Goal: Submit feedback/report problem: Submit feedback/report problem

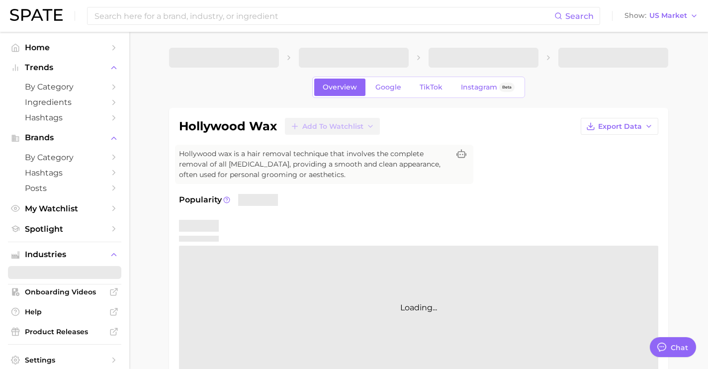
scroll to position [2335, 0]
type textarea "x"
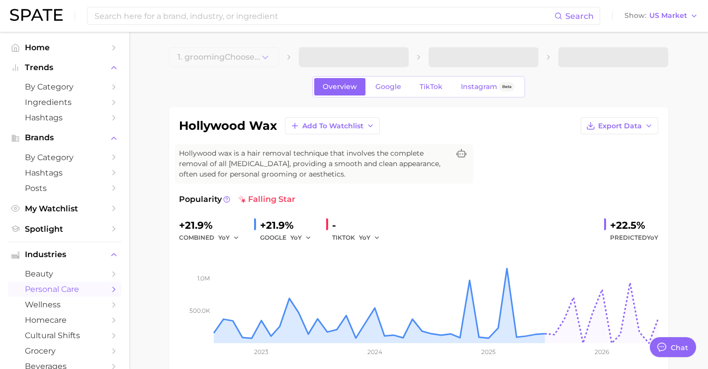
scroll to position [0, 0]
click at [389, 86] on span "Google" at bounding box center [388, 87] width 26 height 8
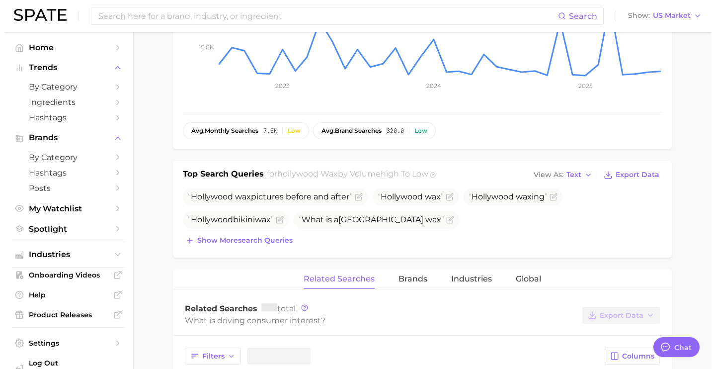
scroll to position [269, 0]
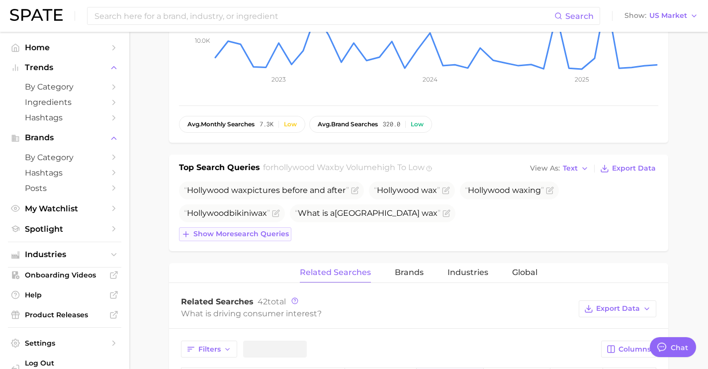
click at [278, 236] on span "Show more search queries" at bounding box center [240, 234] width 95 height 8
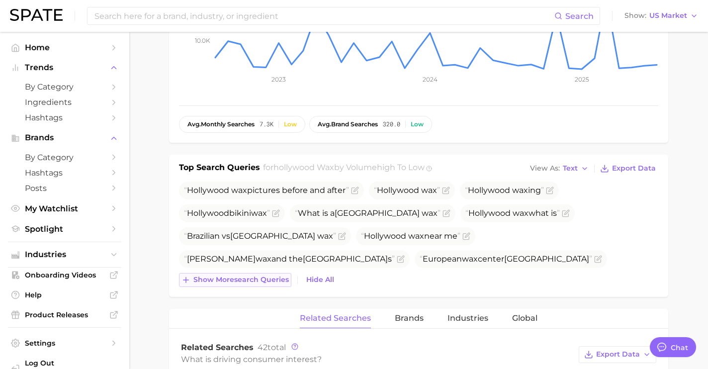
click at [279, 278] on span "Show more search queries" at bounding box center [240, 279] width 95 height 8
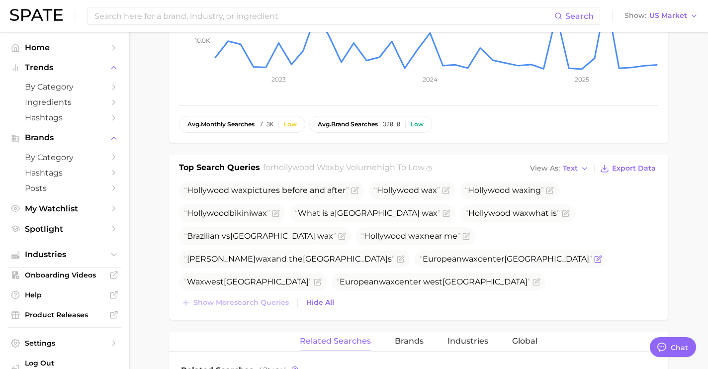
click at [594, 258] on icon "Flag as miscategorized or irrelevant" at bounding box center [598, 259] width 8 height 8
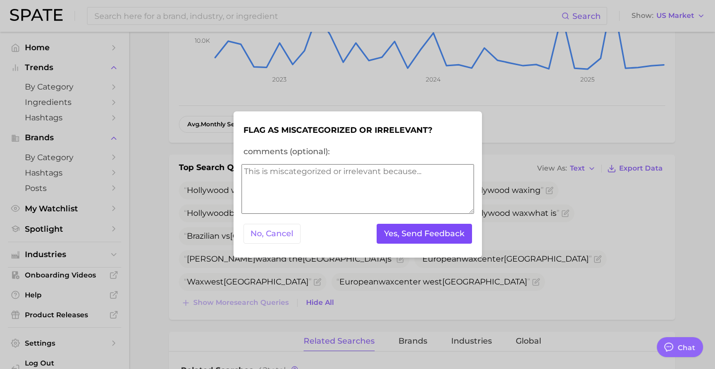
click at [417, 235] on button "Yes, Send Feedback" at bounding box center [424, 234] width 95 height 20
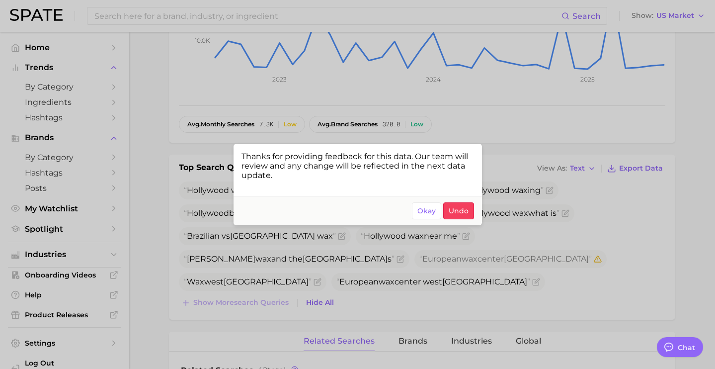
click at [447, 284] on div at bounding box center [357, 184] width 715 height 369
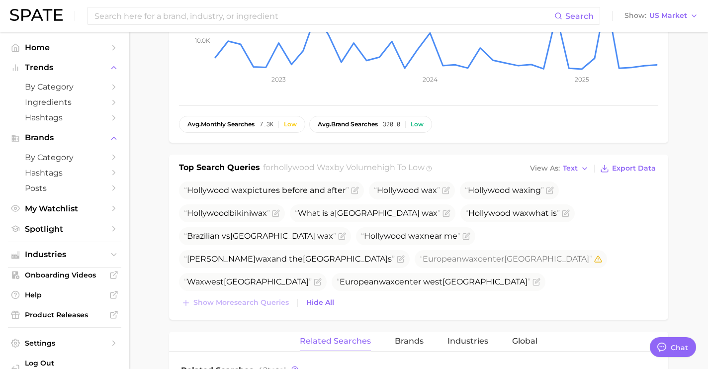
click at [528, 301] on icon "Flag as miscategorized or irrelevant" at bounding box center [530, 303] width 4 height 4
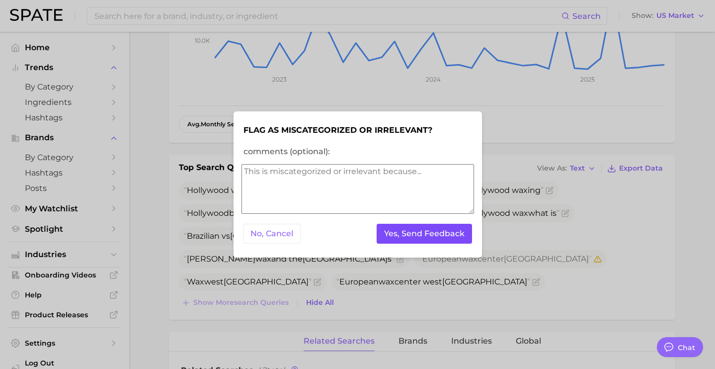
click at [451, 232] on button "Yes, Send Feedback" at bounding box center [424, 234] width 95 height 20
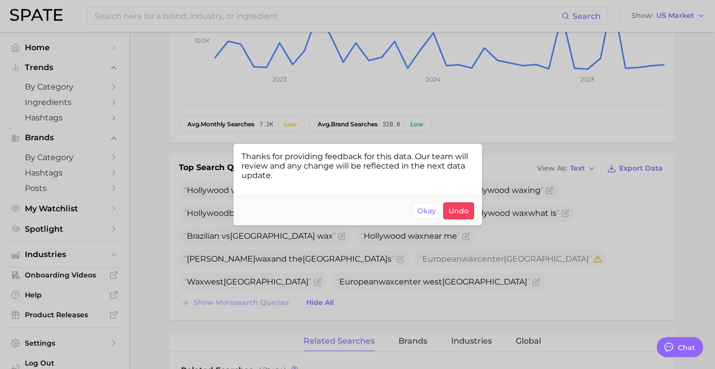
click at [409, 264] on div at bounding box center [357, 184] width 715 height 369
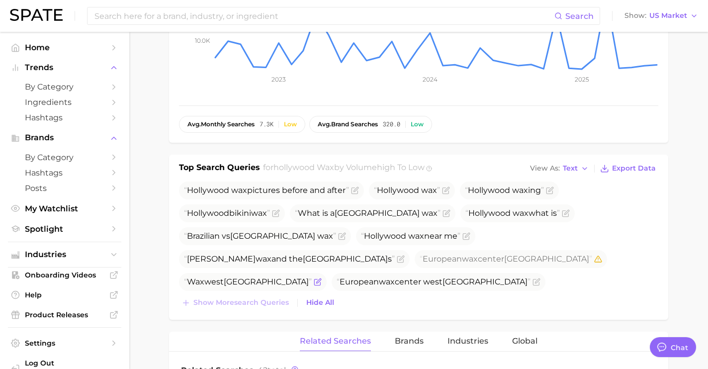
click at [327, 273] on span "Wax west hollywood" at bounding box center [253, 282] width 148 height 18
click at [321, 278] on icon "Flag as miscategorized or irrelevant" at bounding box center [318, 280] width 4 height 4
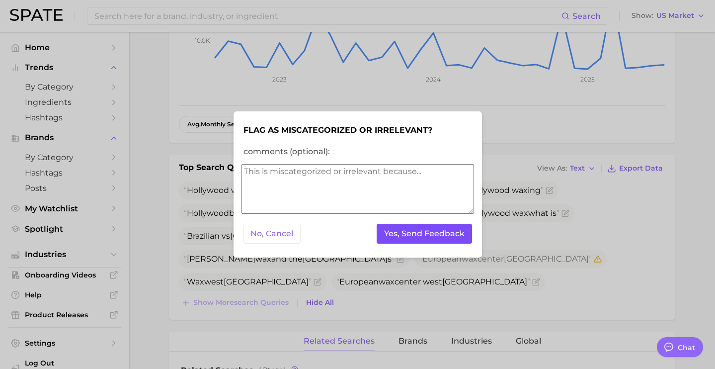
click at [452, 240] on button "Yes, Send Feedback" at bounding box center [424, 234] width 95 height 20
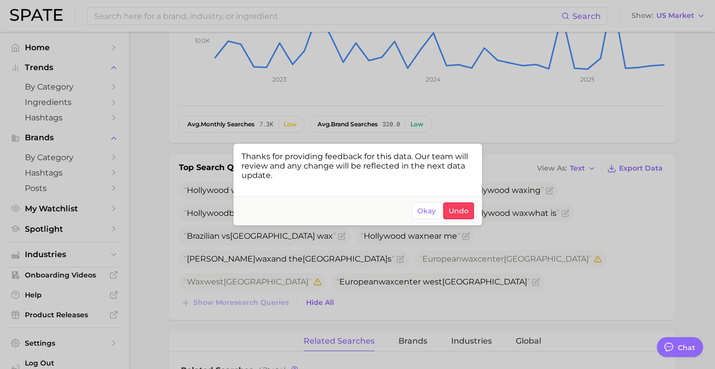
click at [419, 102] on div at bounding box center [357, 184] width 715 height 369
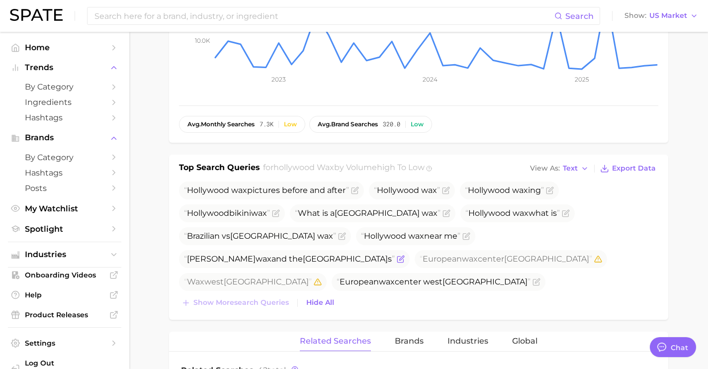
click at [405, 255] on icon "Flag as miscategorized or irrelevant" at bounding box center [401, 259] width 8 height 8
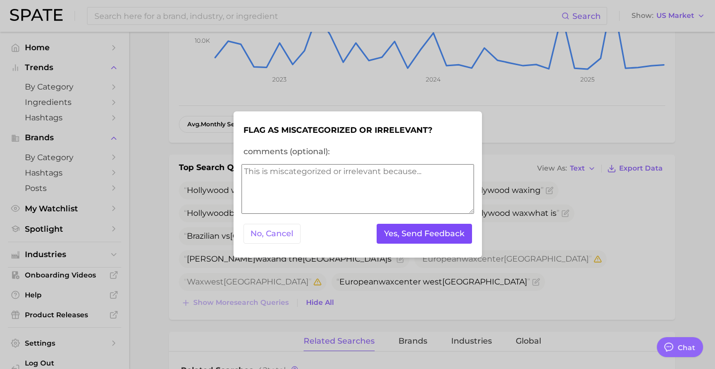
click at [431, 230] on button "Yes, Send Feedback" at bounding box center [424, 234] width 95 height 20
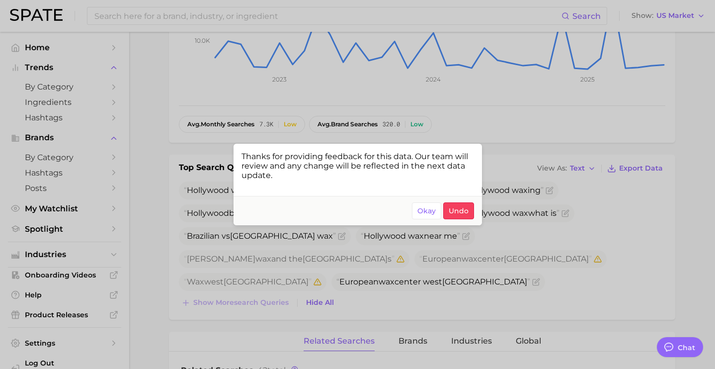
click at [475, 75] on div at bounding box center [357, 184] width 715 height 369
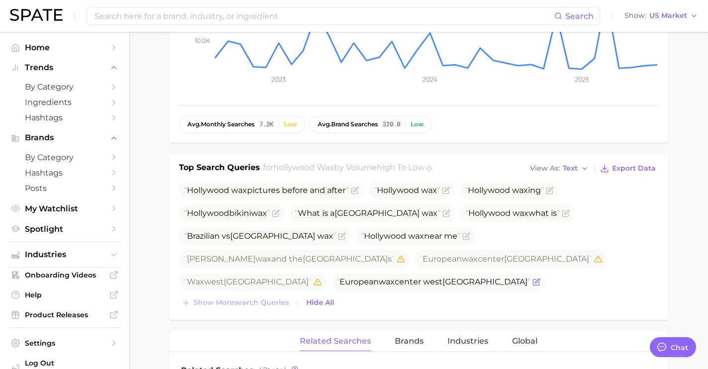
click at [539, 278] on icon "Flag as miscategorized or irrelevant" at bounding box center [537, 280] width 4 height 4
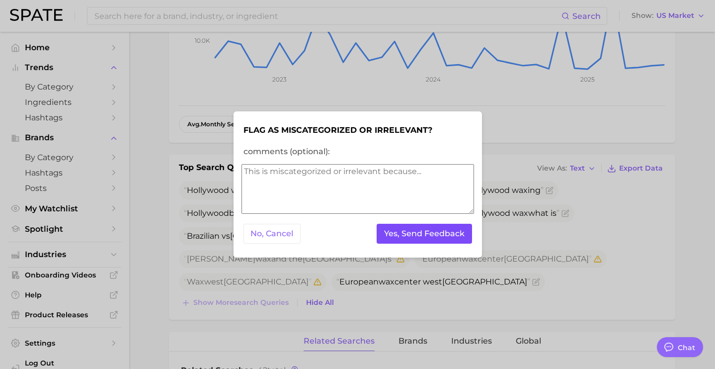
click at [445, 231] on button "Yes, Send Feedback" at bounding box center [424, 234] width 95 height 20
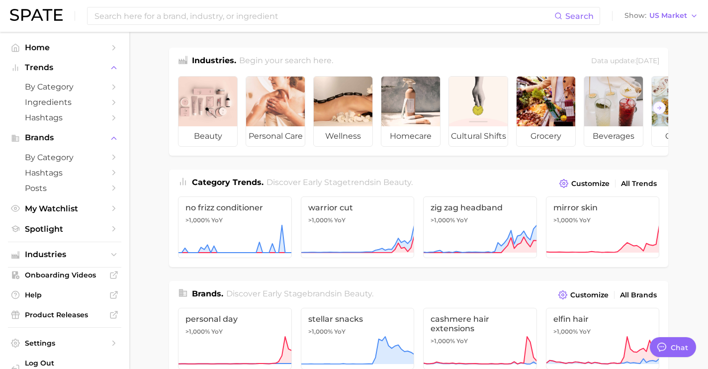
scroll to position [3737, 0]
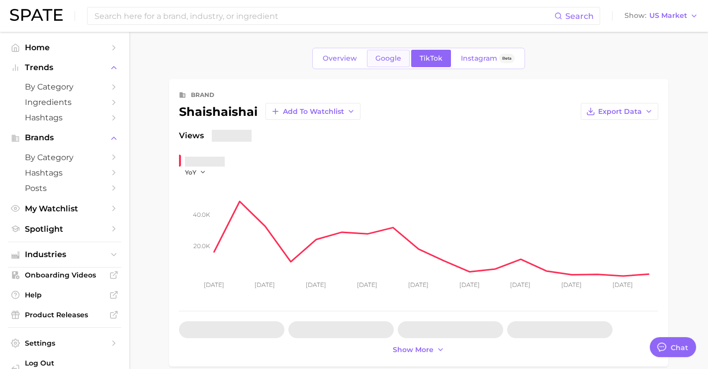
type textarea "x"
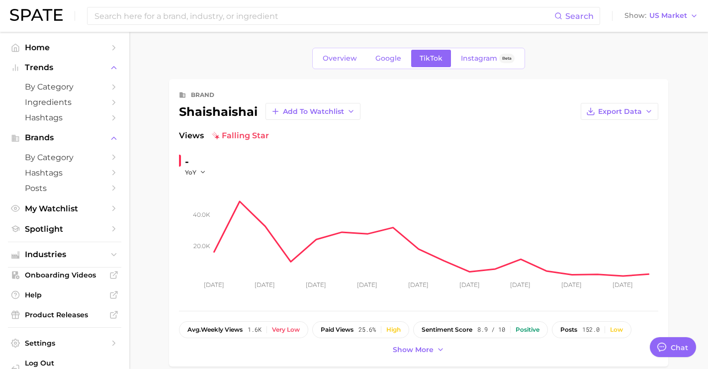
click at [329, 64] on link "Overview" at bounding box center [339, 58] width 51 height 17
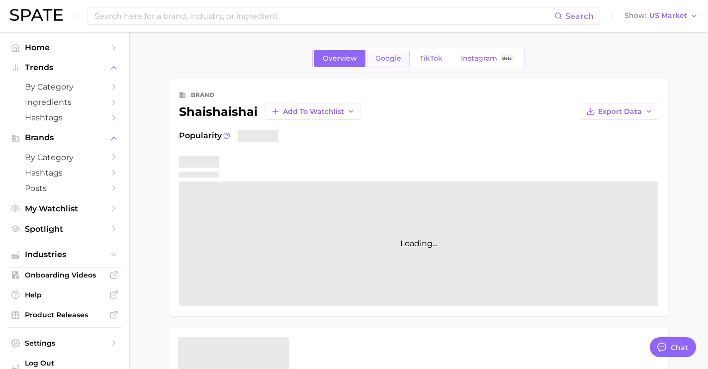
click at [390, 61] on span "Google" at bounding box center [388, 58] width 26 height 8
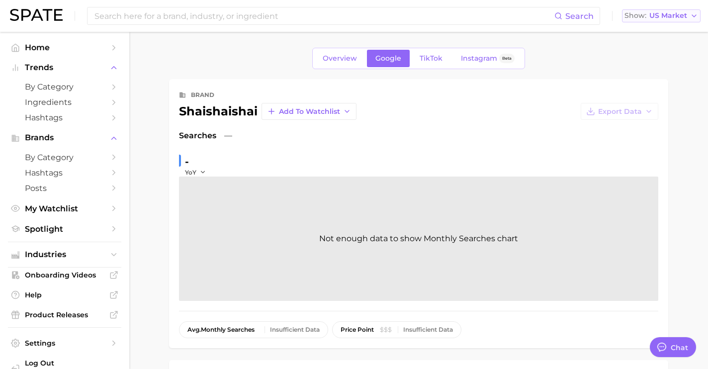
click at [652, 18] on span "US Market" at bounding box center [668, 15] width 38 height 5
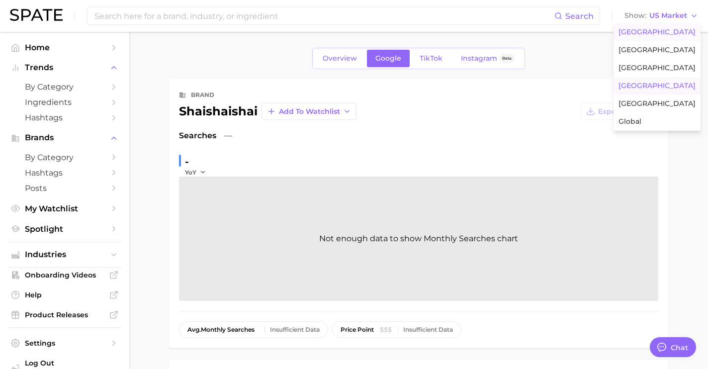
click at [651, 90] on button "South Korea" at bounding box center [656, 86] width 87 height 18
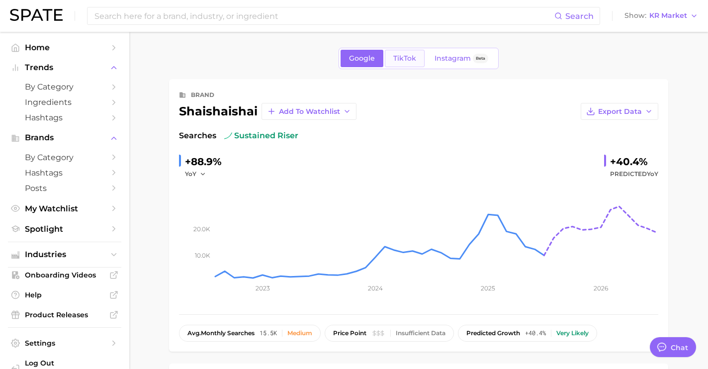
click at [418, 54] on link "TikTok" at bounding box center [405, 58] width 40 height 17
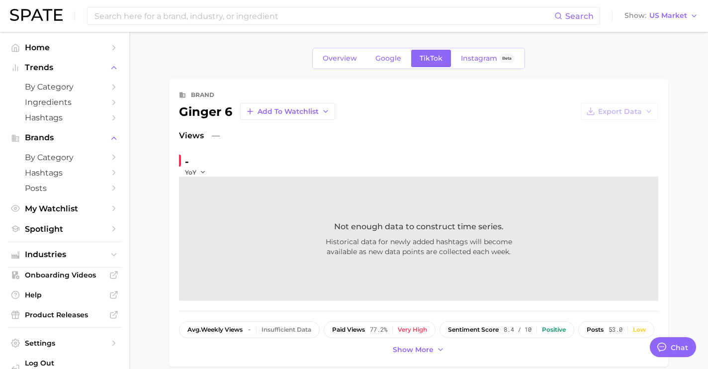
type textarea "x"
click at [668, 10] on button "Show US Market" at bounding box center [661, 15] width 79 height 13
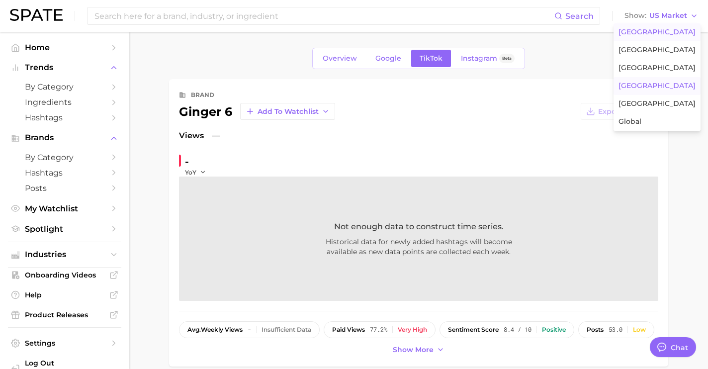
click at [638, 91] on button "South Korea" at bounding box center [656, 86] width 87 height 18
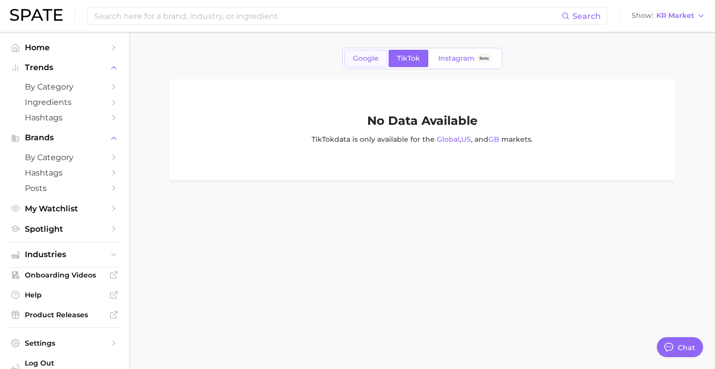
click at [366, 50] on link "Google" at bounding box center [365, 58] width 43 height 17
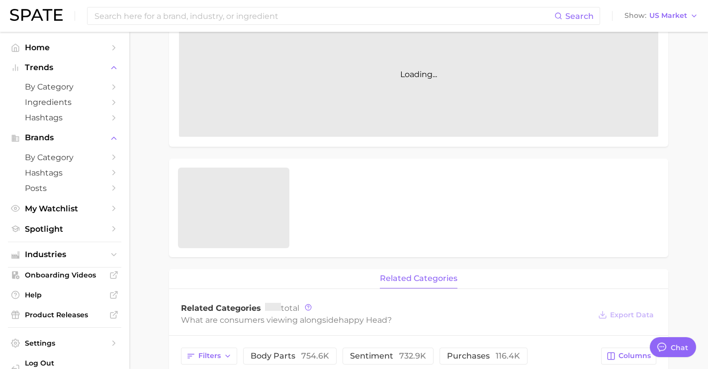
type textarea "x"
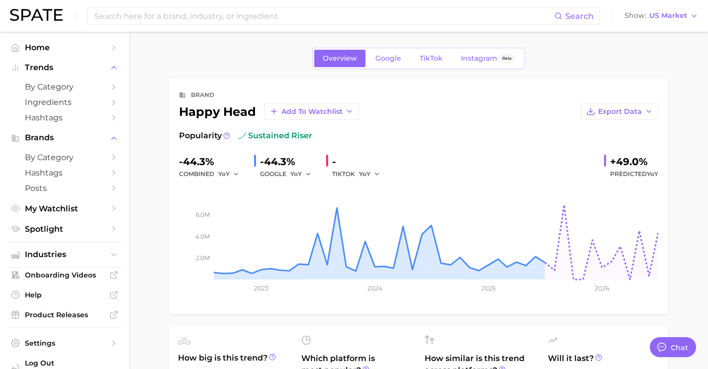
click at [385, 67] on div "Overview Google TikTok Instagram Beta" at bounding box center [418, 58] width 213 height 21
click at [384, 55] on span "Google" at bounding box center [388, 58] width 26 height 8
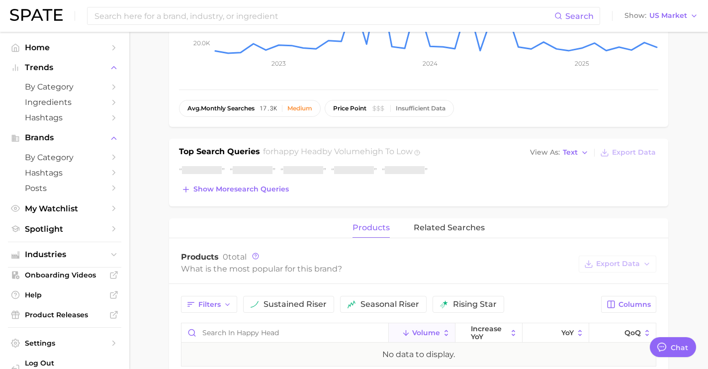
scroll to position [234, 0]
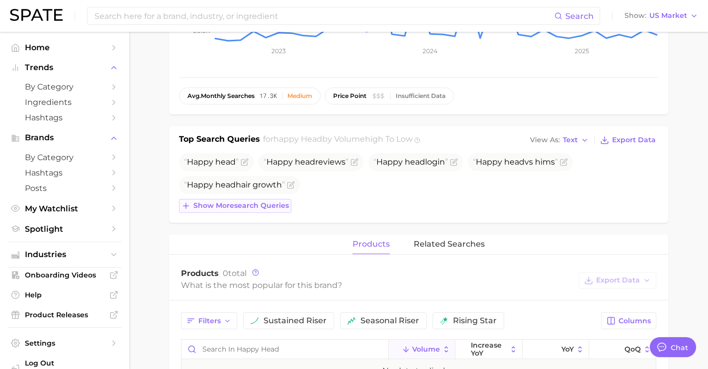
click at [259, 206] on span "Show more search queries" at bounding box center [240, 205] width 95 height 8
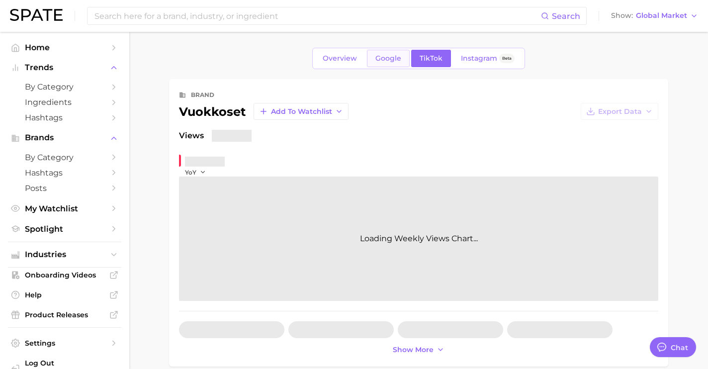
click at [397, 57] on span "Google" at bounding box center [388, 58] width 26 height 8
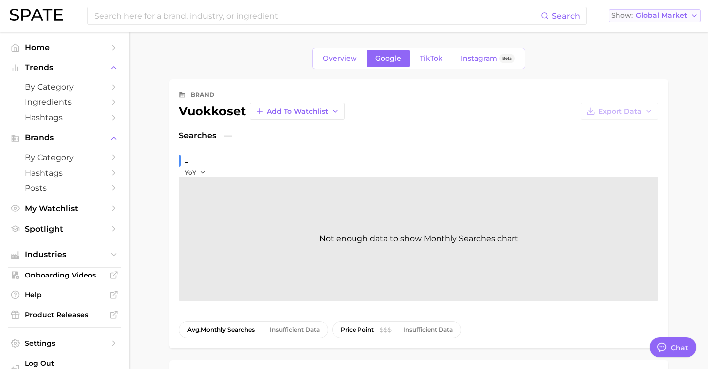
click at [634, 17] on div "Show Global Market" at bounding box center [649, 15] width 76 height 5
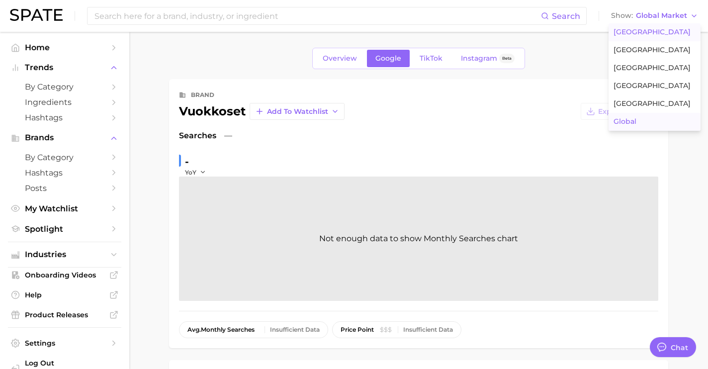
click at [646, 34] on span "United States" at bounding box center [651, 32] width 77 height 8
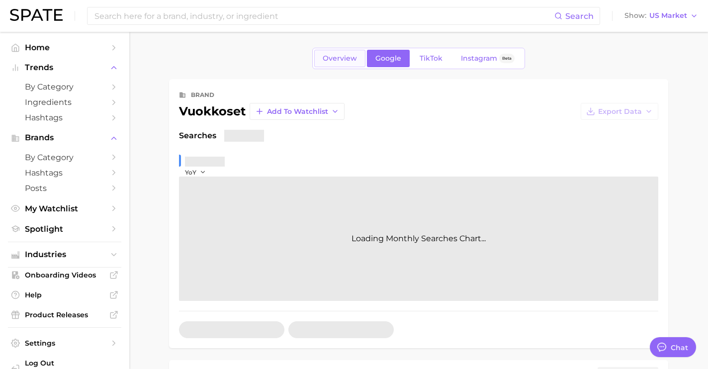
click at [357, 57] on link "Overview" at bounding box center [339, 58] width 51 height 17
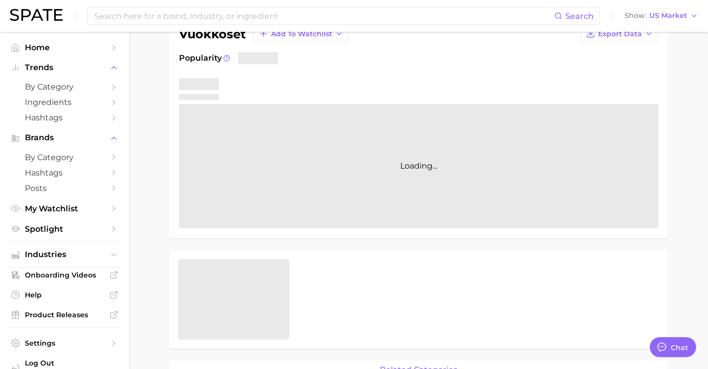
scroll to position [86, 0]
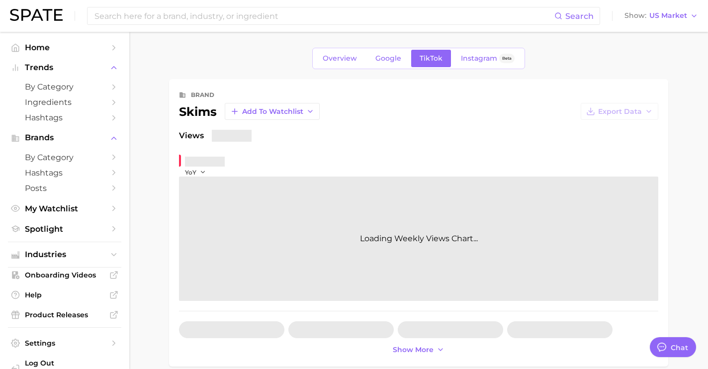
type textarea "x"
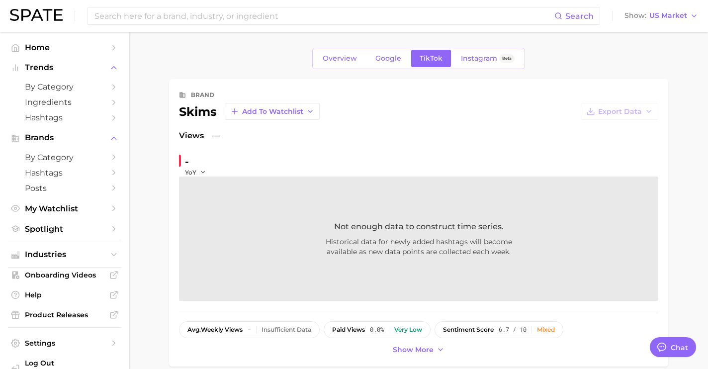
click at [389, 69] on div "Overview Google TikTok Instagram Beta" at bounding box center [418, 58] width 213 height 21
click at [389, 59] on span "Google" at bounding box center [388, 58] width 26 height 8
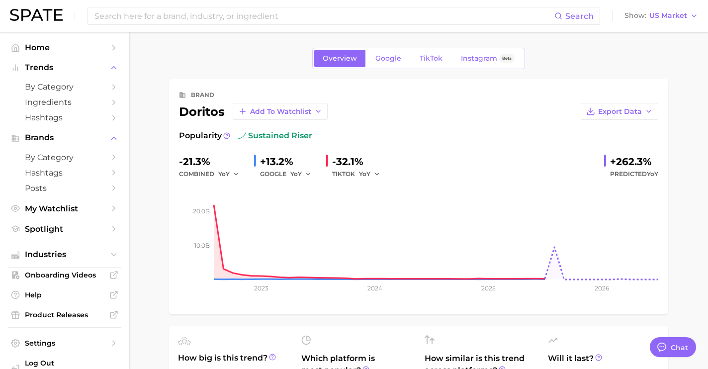
type textarea "x"
click at [377, 67] on link "Google" at bounding box center [388, 58] width 43 height 17
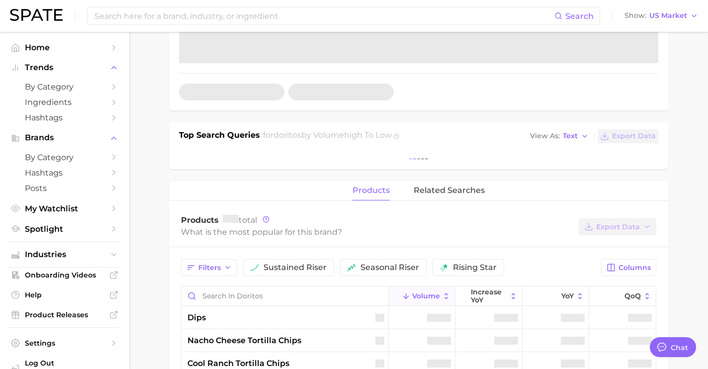
scroll to position [238, 0]
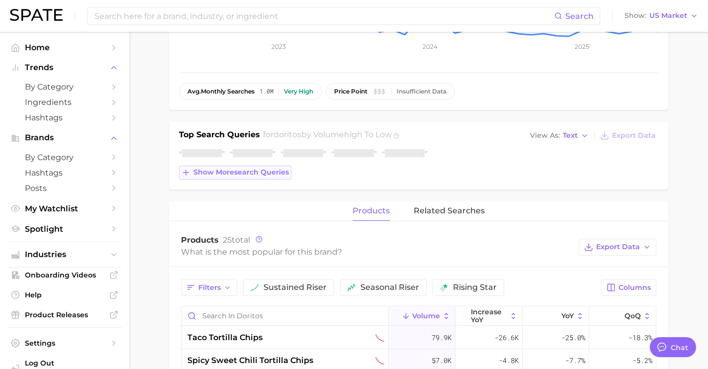
click at [278, 172] on span "Show more search queries" at bounding box center [240, 172] width 95 height 8
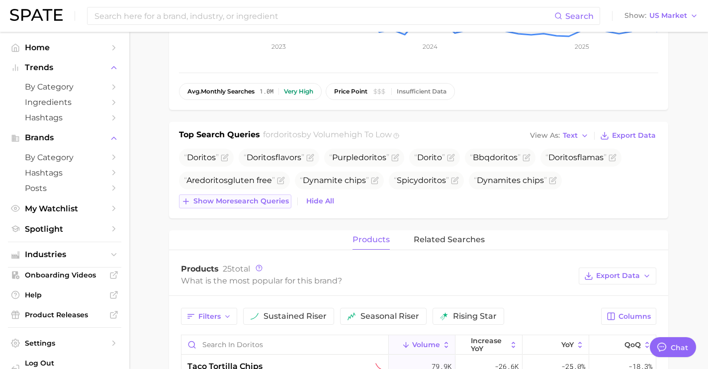
click at [276, 196] on button "Show more search queries" at bounding box center [235, 201] width 112 height 14
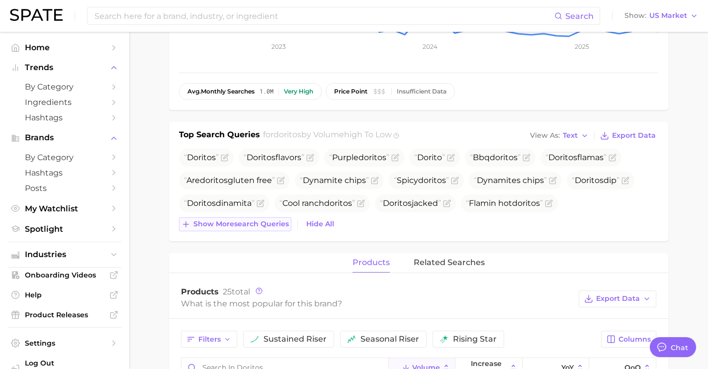
click at [277, 223] on span "Show more search queries" at bounding box center [240, 224] width 95 height 8
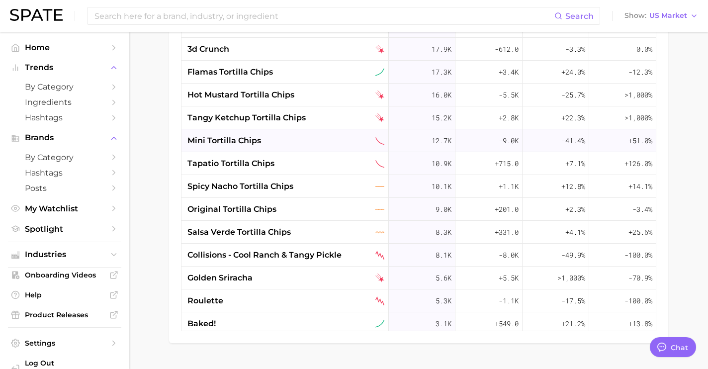
scroll to position [0, 0]
